Goal: Transaction & Acquisition: Purchase product/service

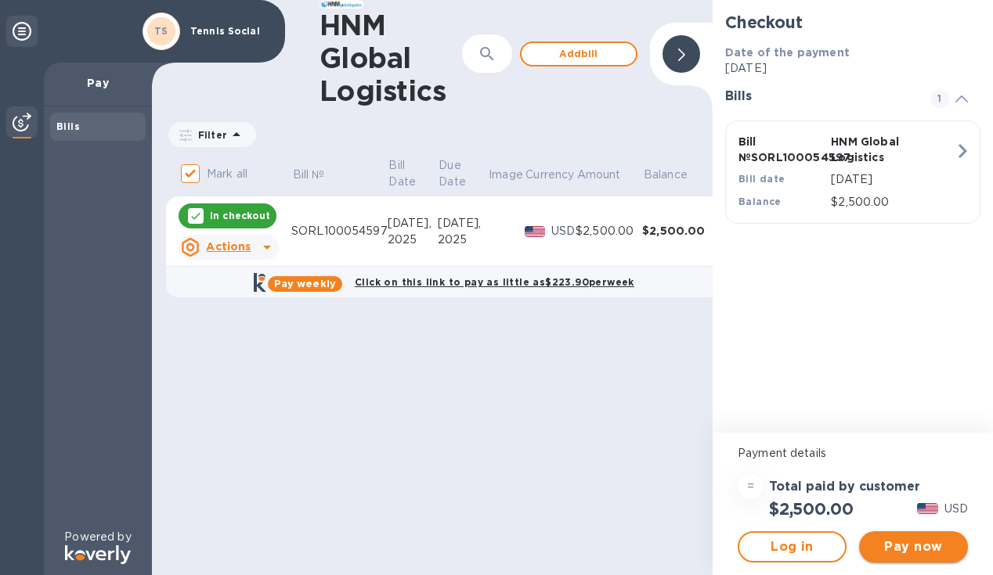
click at [921, 546] on span "Pay now" at bounding box center [913, 547] width 84 height 19
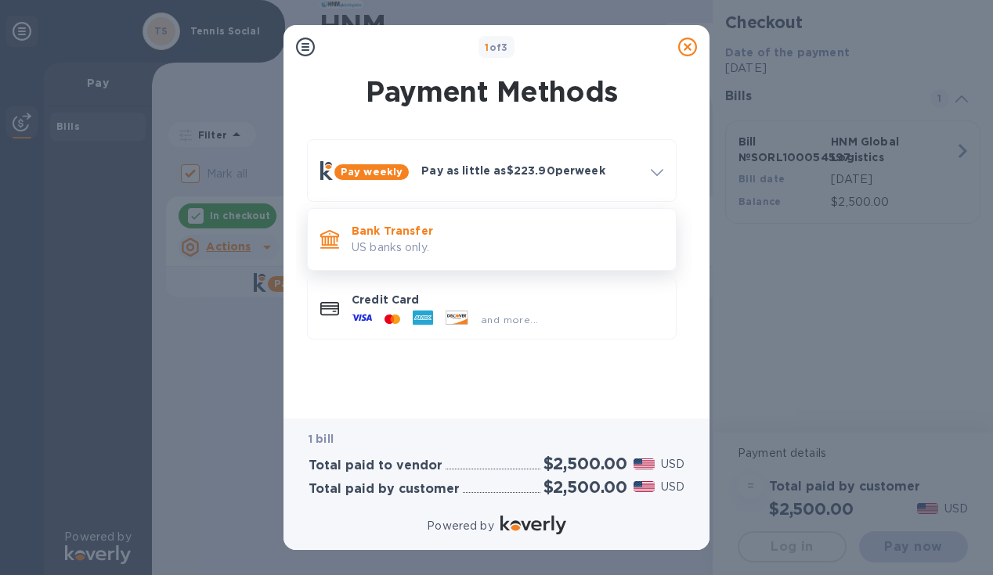
click at [492, 240] on p "US banks only." at bounding box center [508, 248] width 312 height 16
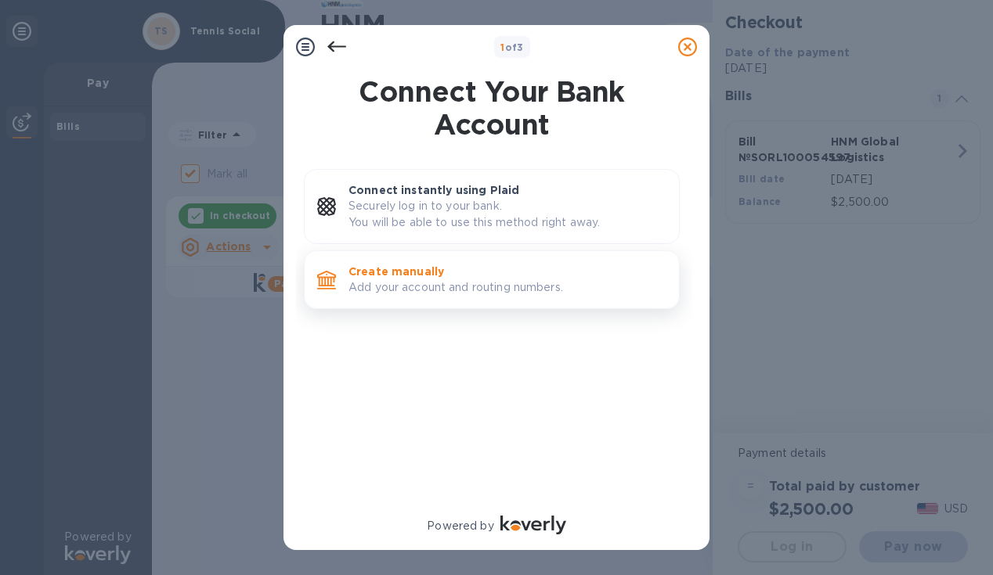
click at [502, 274] on p "Create manually" at bounding box center [507, 272] width 318 height 16
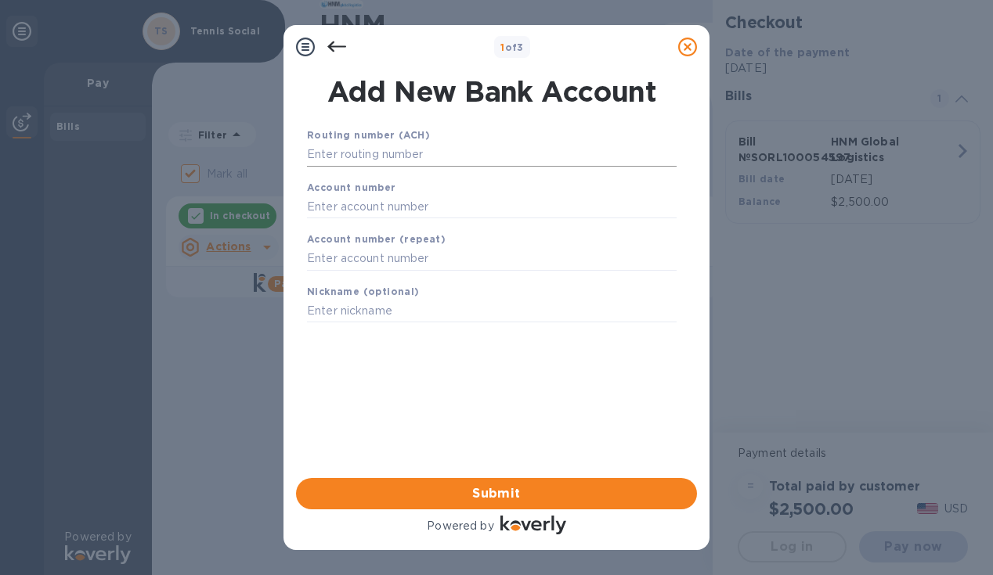
click at [355, 164] on input "text" at bounding box center [492, 154] width 370 height 23
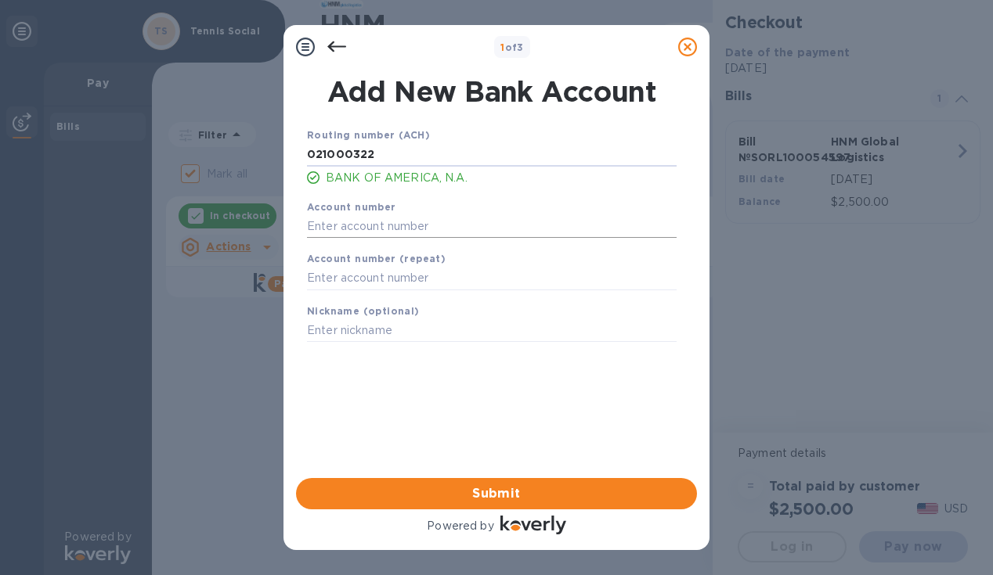
type input "021000322"
click at [346, 229] on input "text" at bounding box center [492, 226] width 370 height 23
type input "483102056016"
click at [324, 277] on input "text" at bounding box center [492, 278] width 370 height 23
type input "483102056016"
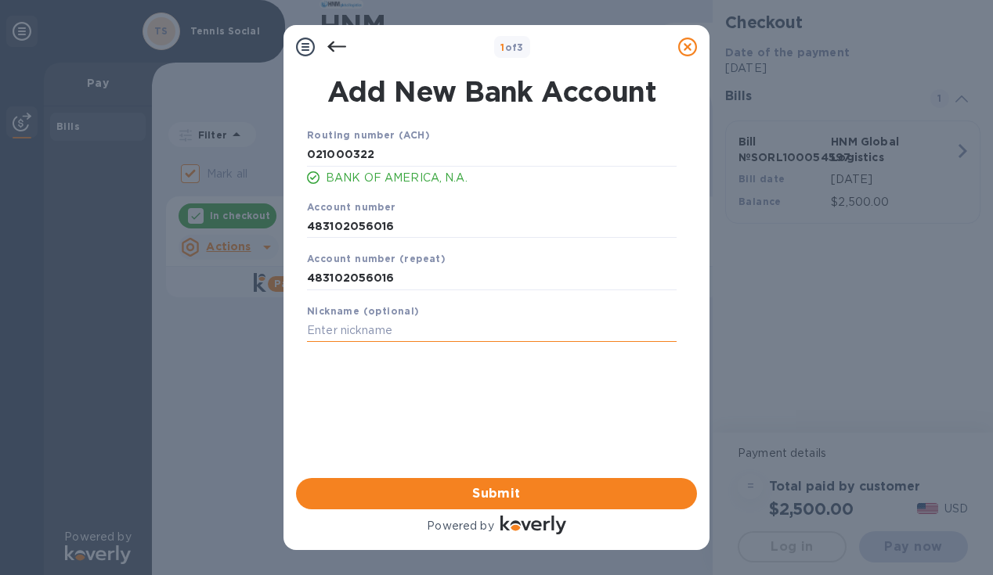
click at [336, 334] on input "text" at bounding box center [492, 330] width 370 height 23
type input "Tennez Inc"
click at [507, 497] on span "Submit" at bounding box center [496, 494] width 376 height 19
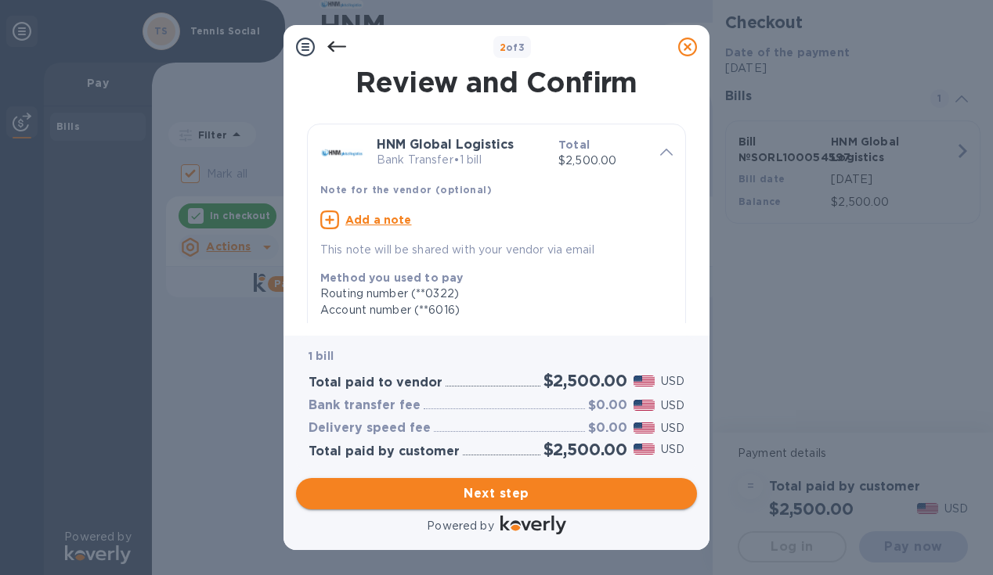
click at [515, 495] on span "Next step" at bounding box center [496, 494] width 376 height 19
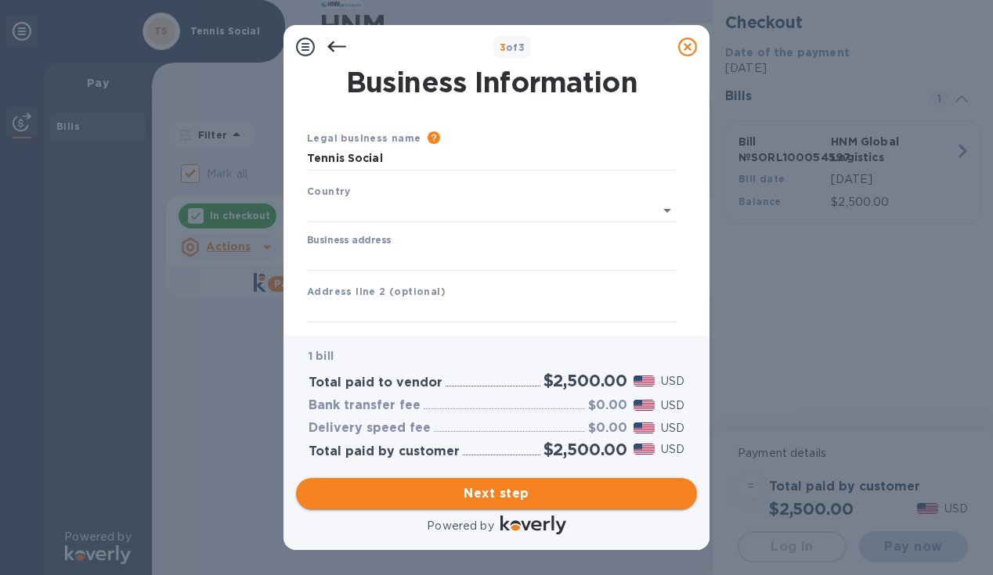
type input "[GEOGRAPHIC_DATA]"
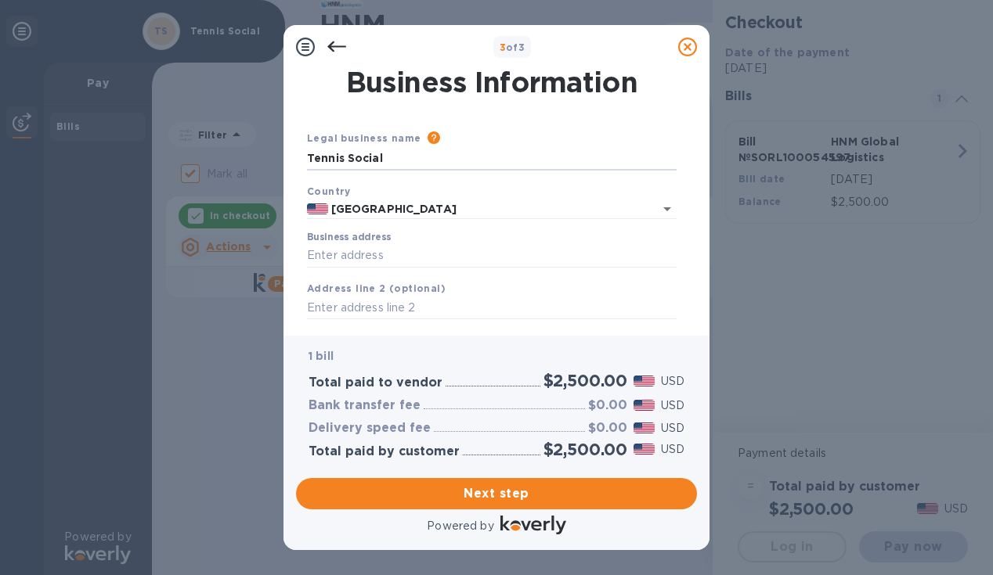
drag, startPoint x: 392, startPoint y: 160, endPoint x: 278, endPoint y: 157, distance: 114.3
click at [278, 157] on div "3 of 3 Business Information Legal business name Please provide the legal name t…" at bounding box center [496, 287] width 993 height 575
type input "Tennez Inc"
click at [396, 261] on input "Business address" at bounding box center [492, 255] width 370 height 23
paste input "[STREET_ADDRESS][US_STATE]"
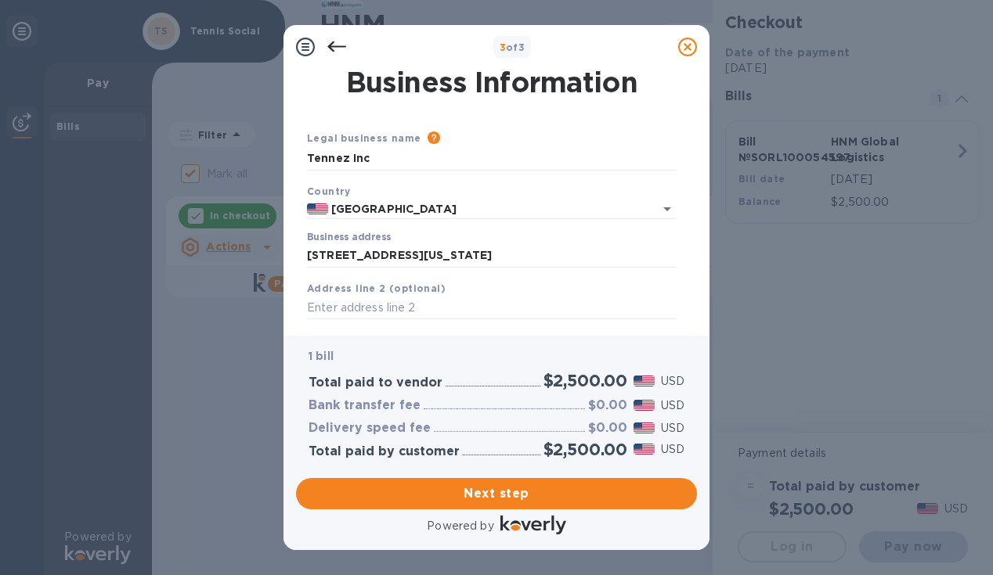
type input "[STREET_ADDRESS]"
type input "[US_STATE]"
type input "NY"
type input "10001"
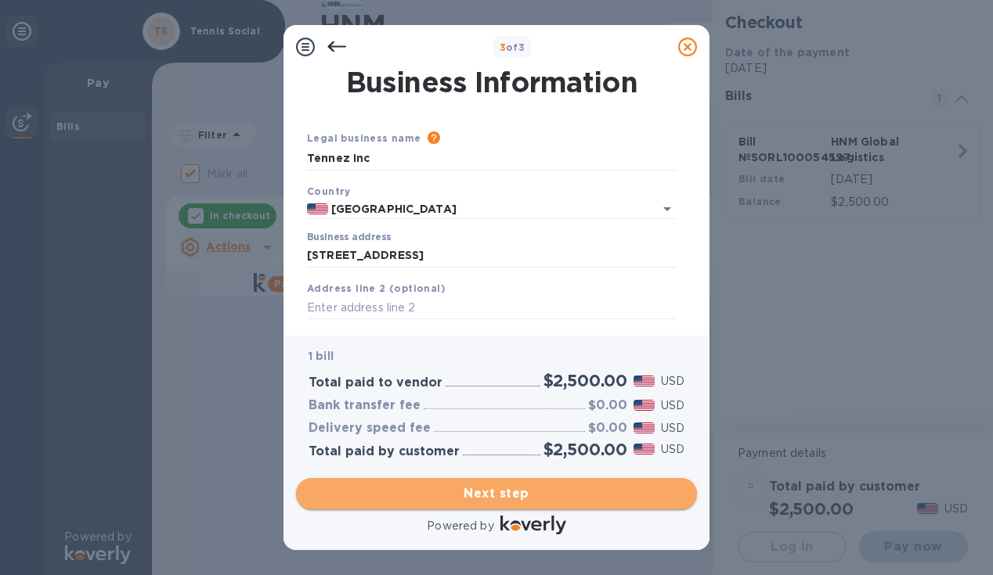
click at [510, 495] on span "Next step" at bounding box center [496, 494] width 376 height 19
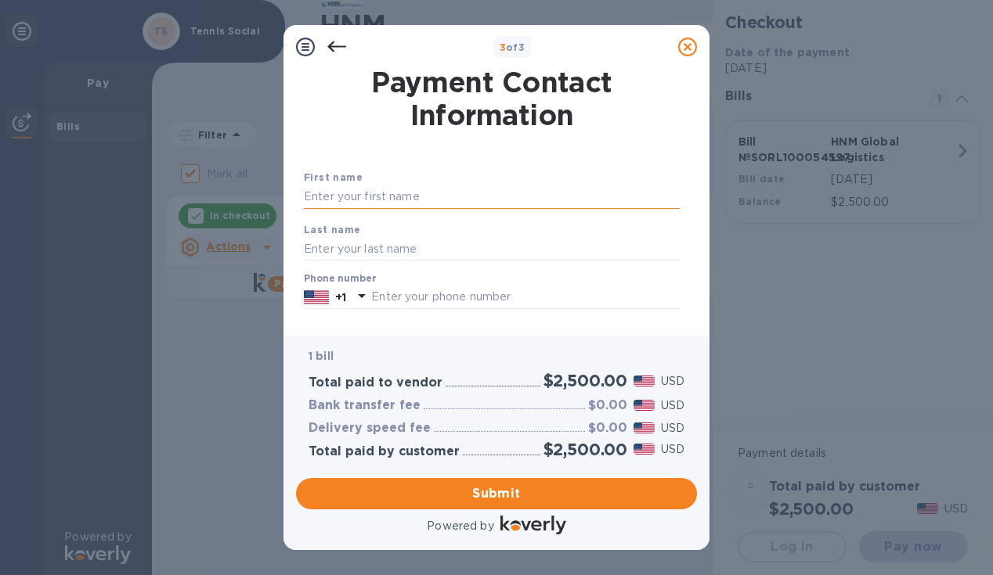
click at [362, 198] on input "text" at bounding box center [492, 197] width 376 height 23
type input "[PERSON_NAME]"
type input "4102455050"
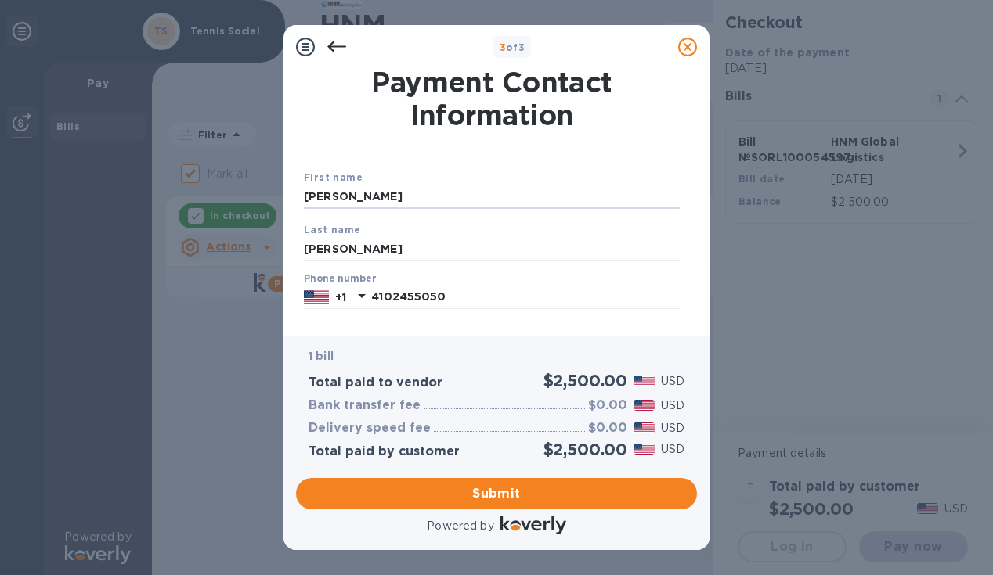
type input "[PERSON_NAME][EMAIL_ADDRESS]"
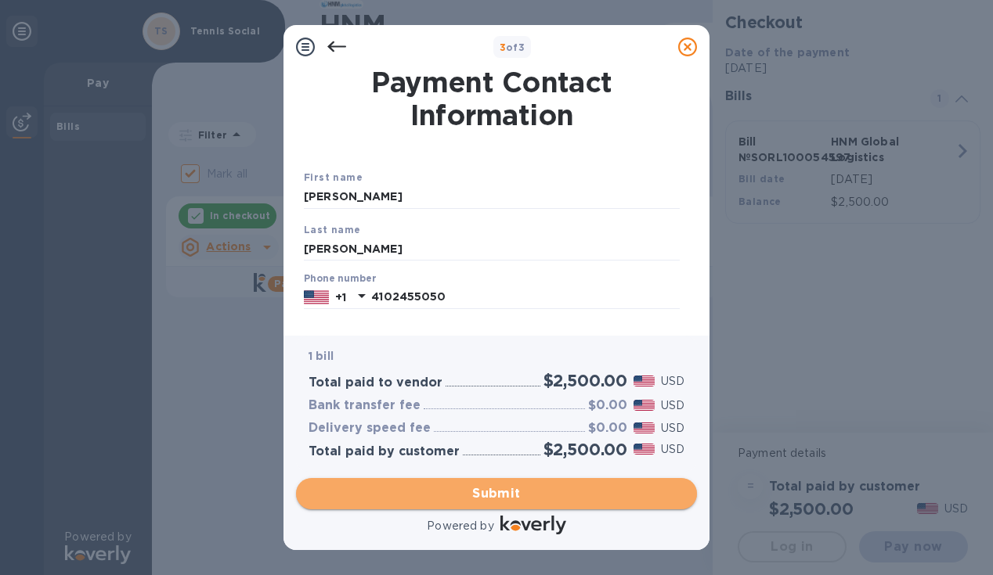
click at [513, 496] on span "Submit" at bounding box center [496, 494] width 376 height 19
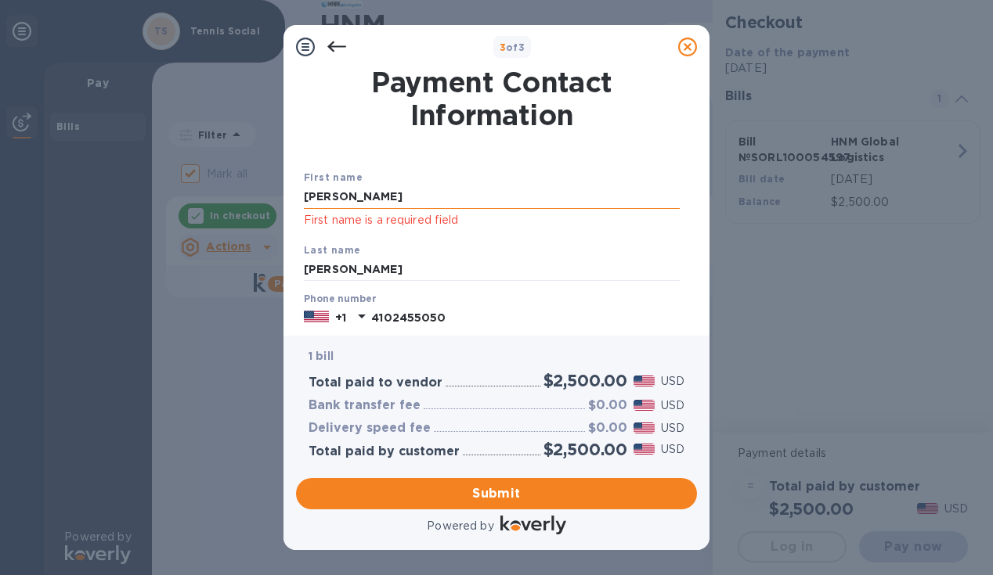
click at [370, 189] on input "[PERSON_NAME]" at bounding box center [492, 197] width 376 height 23
click at [354, 191] on input "[PERSON_NAME]" at bounding box center [492, 197] width 376 height 23
type input "T"
type input "[PERSON_NAME]"
click at [366, 240] on div "Last name [PERSON_NAME]" at bounding box center [492, 262] width 388 height 52
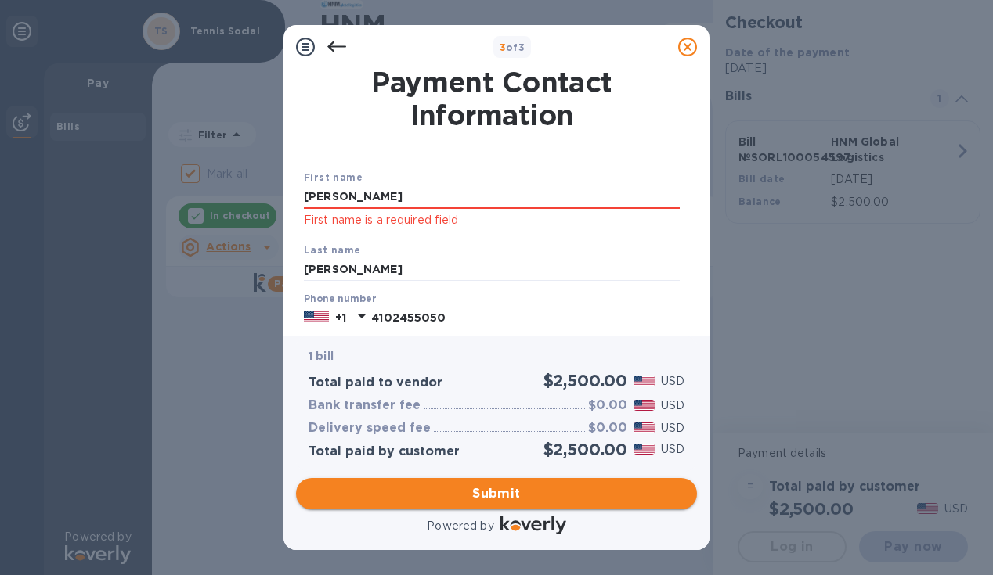
click at [499, 492] on span "Submit" at bounding box center [496, 494] width 376 height 19
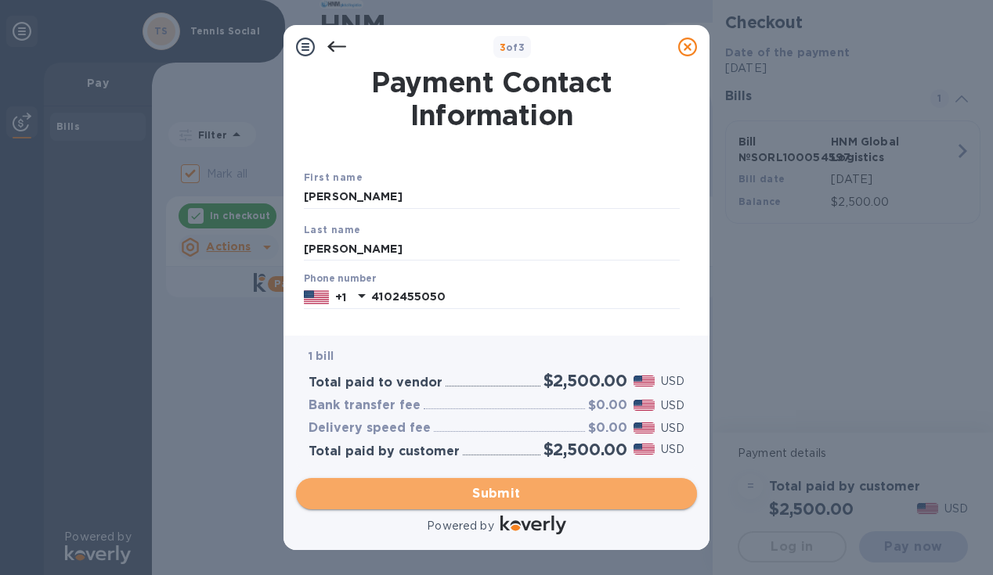
click at [517, 494] on span "Submit" at bounding box center [496, 494] width 376 height 19
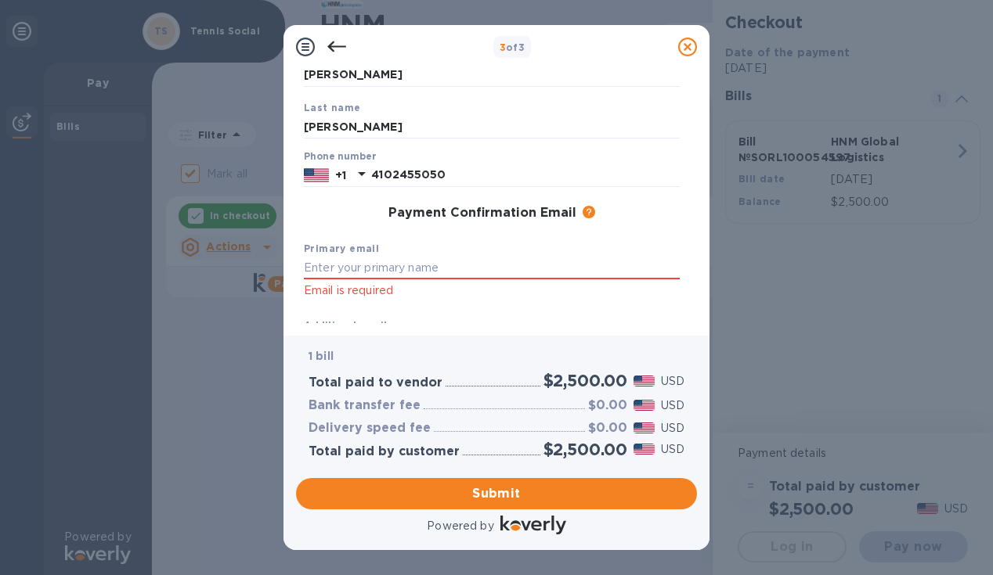
scroll to position [130, 0]
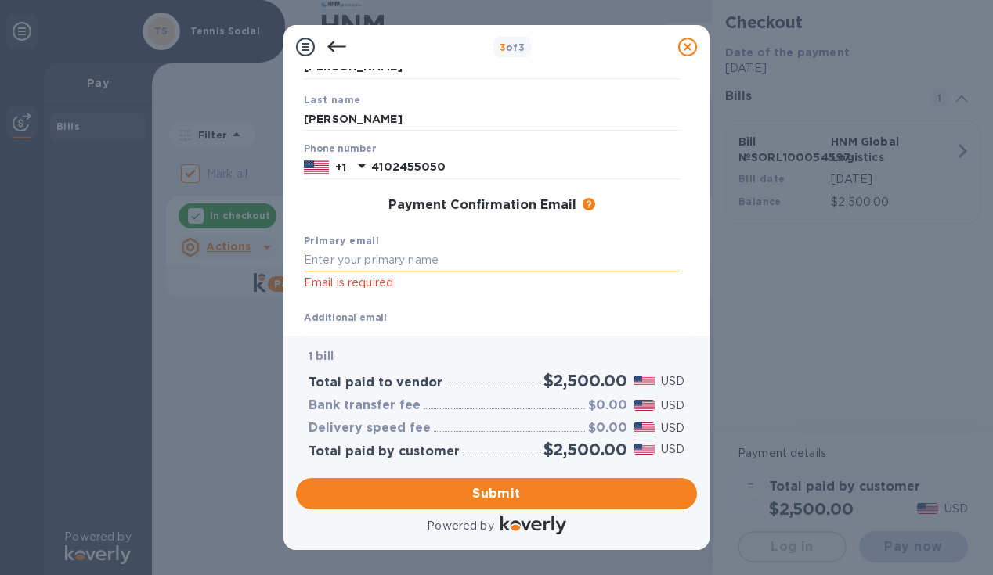
click at [331, 264] on input "text" at bounding box center [492, 260] width 376 height 23
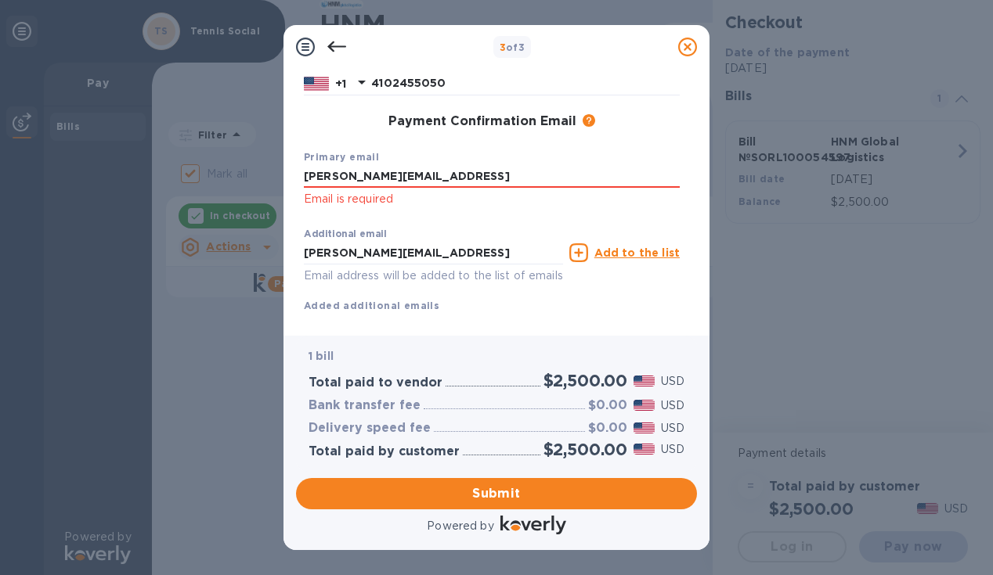
scroll to position [249, 0]
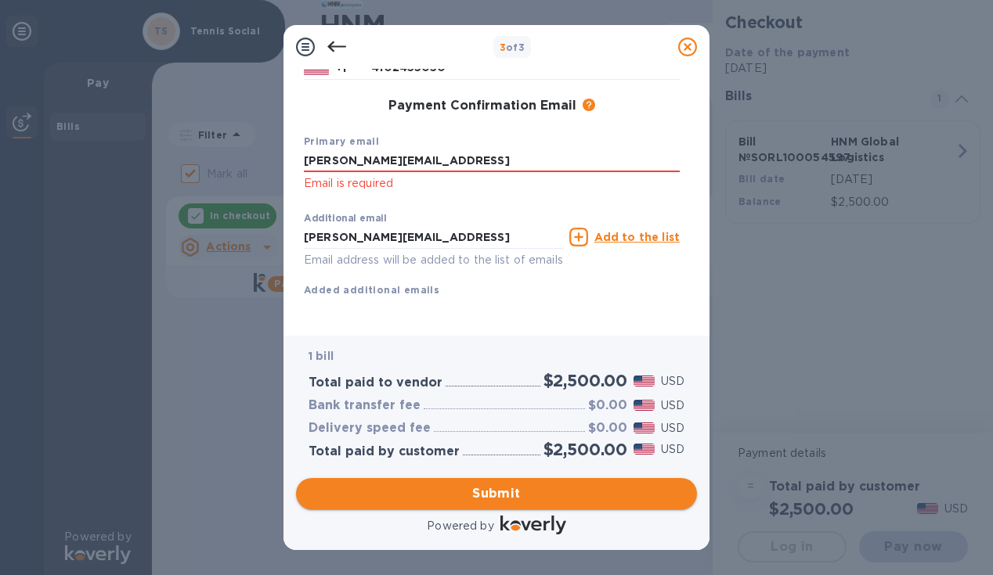
type input "[PERSON_NAME][EMAIL_ADDRESS]"
click at [507, 496] on span "Submit" at bounding box center [496, 494] width 376 height 19
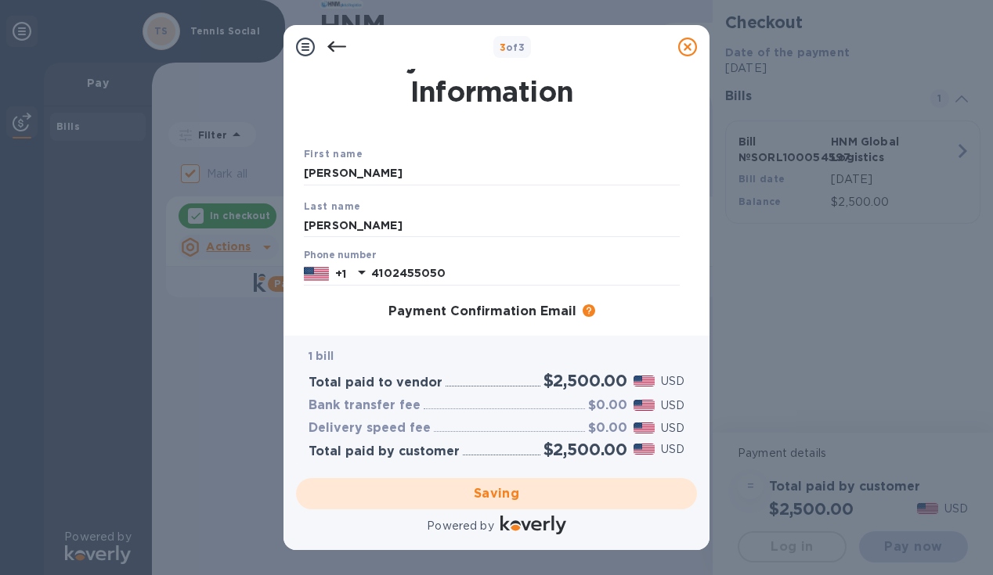
scroll to position [0, 0]
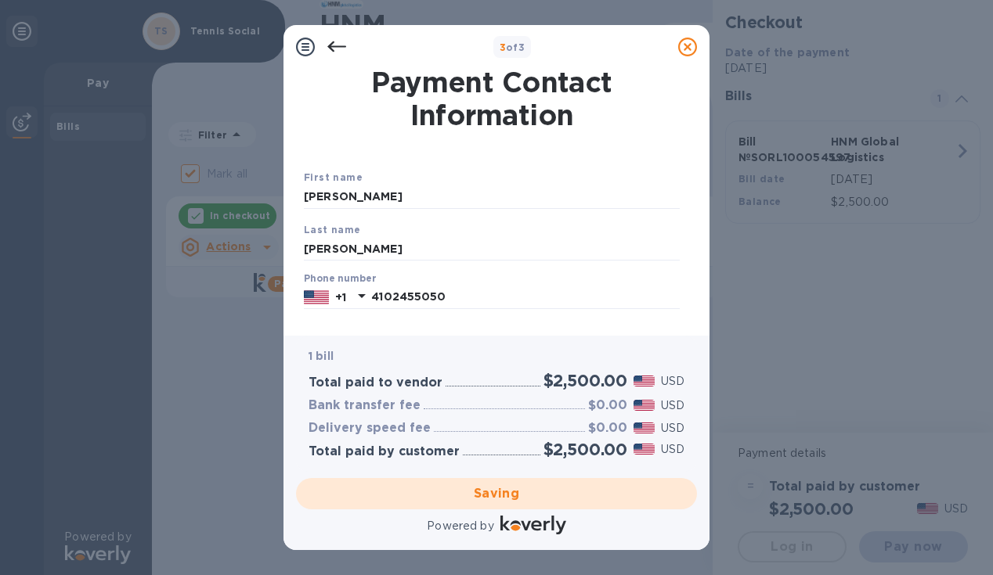
checkbox input "false"
